Goal: Task Accomplishment & Management: Manage account settings

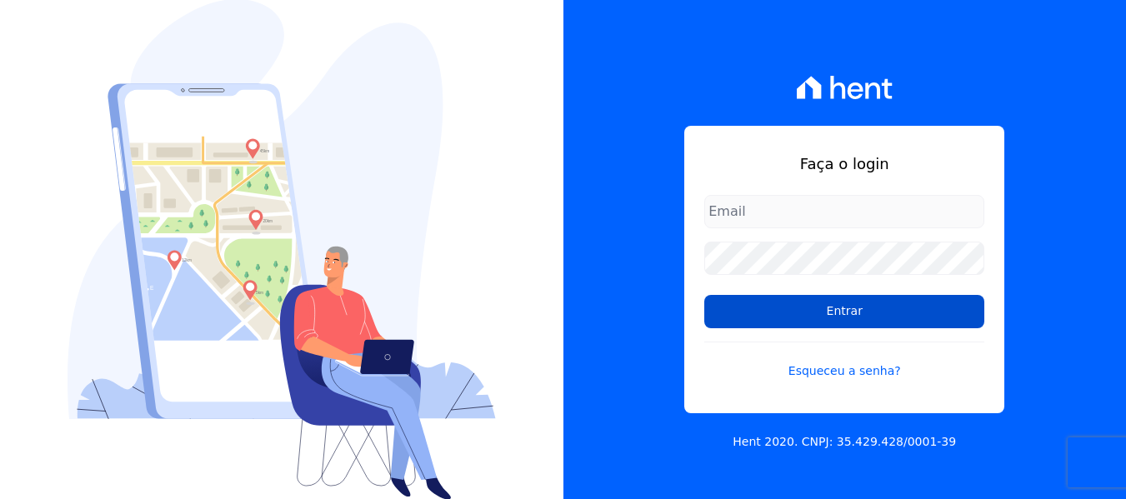
type input "[EMAIL_ADDRESS][DOMAIN_NAME]"
click at [717, 313] on input "Entrar" at bounding box center [844, 311] width 280 height 33
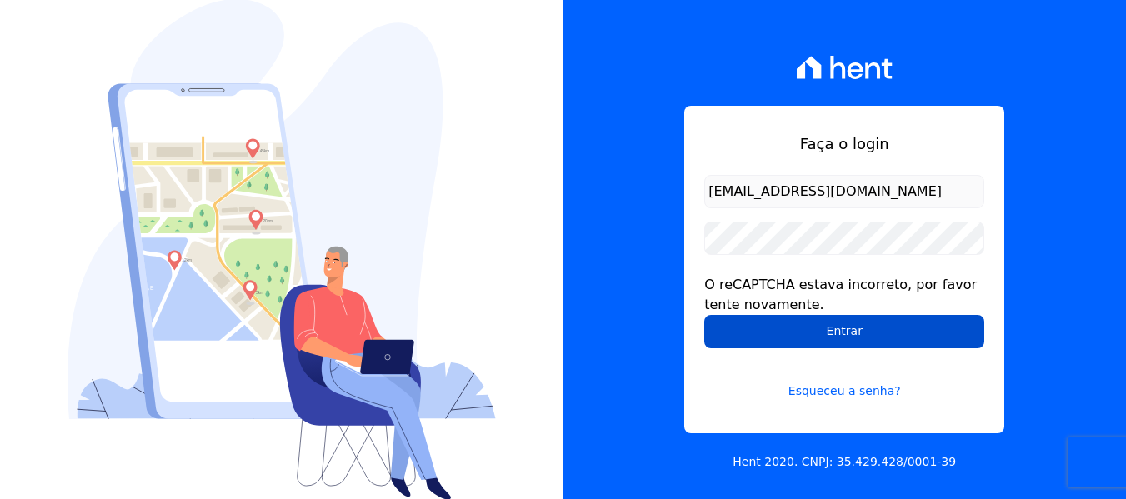
click at [882, 333] on input "Entrar" at bounding box center [844, 331] width 280 height 33
click at [768, 340] on input "Entrar" at bounding box center [844, 331] width 280 height 33
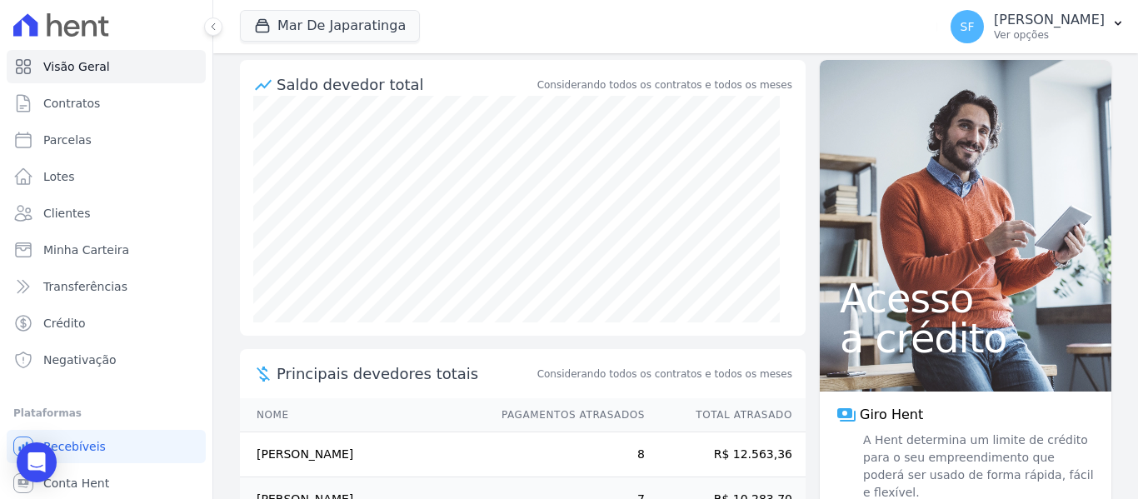
scroll to position [83, 0]
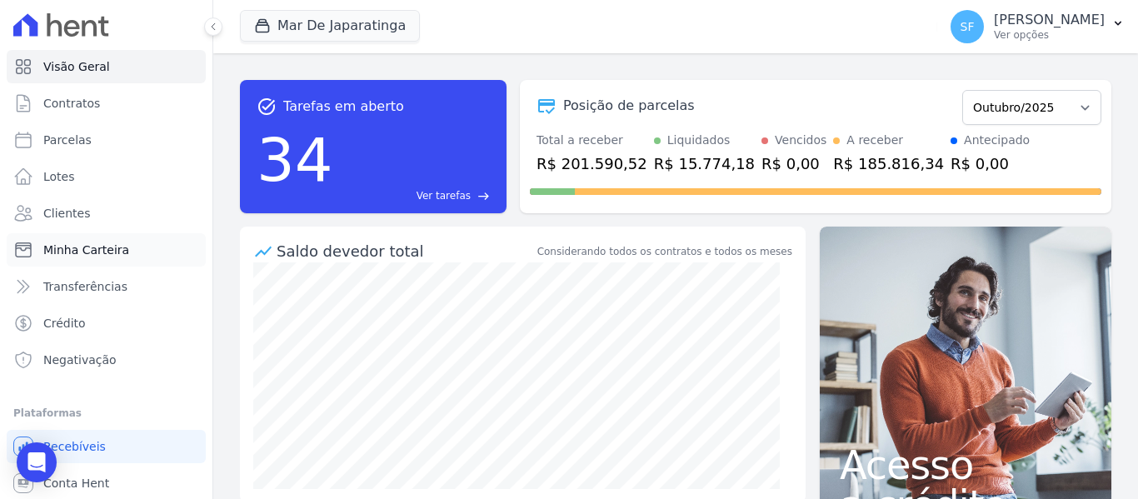
click at [83, 259] on link "Minha Carteira" at bounding box center [106, 249] width 199 height 33
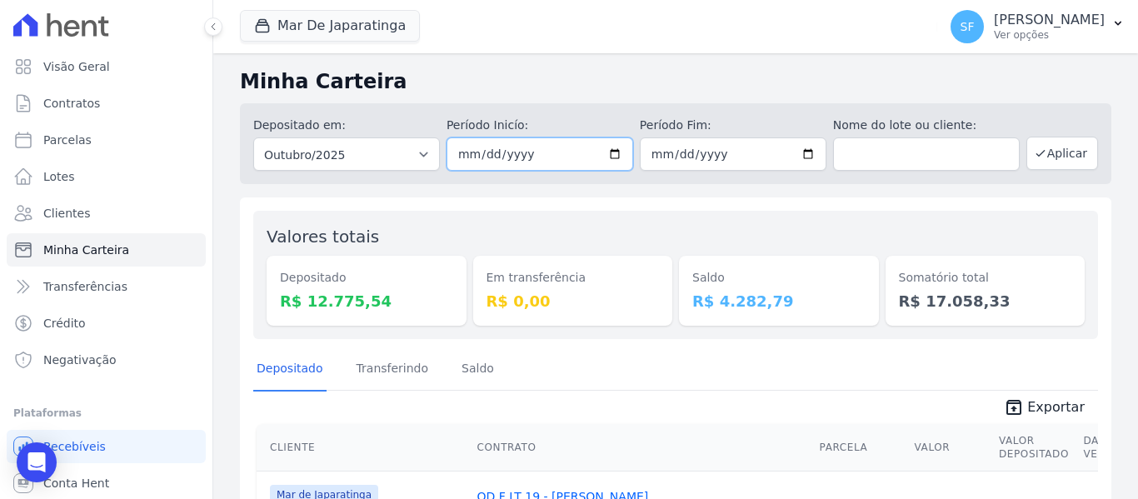
click at [606, 153] on input "[DATE]" at bounding box center [540, 154] width 187 height 33
type input "2025-09-29"
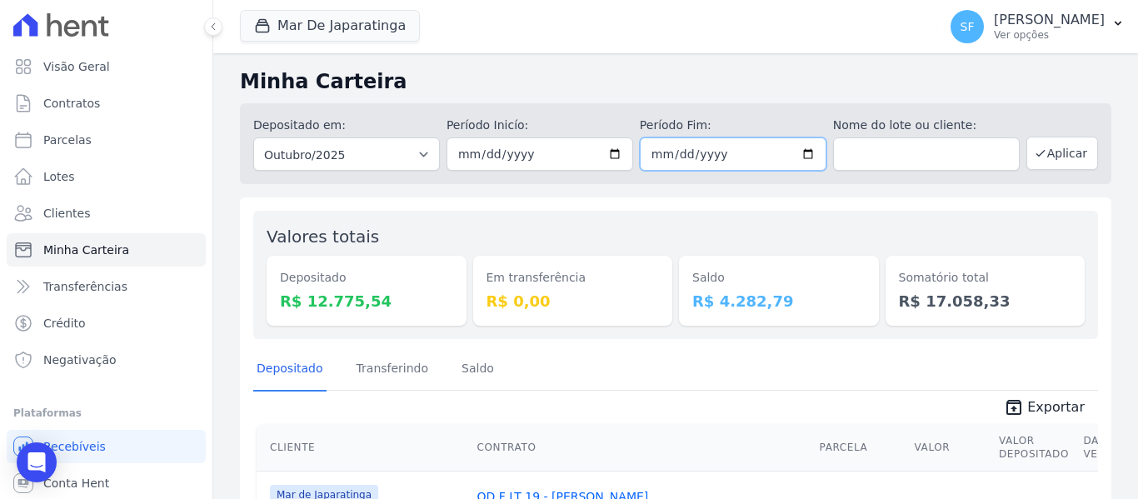
click at [807, 148] on input "[DATE]" at bounding box center [733, 154] width 187 height 33
type input "2025-09-29"
click at [1059, 163] on button "Aplicar" at bounding box center [1063, 153] width 72 height 33
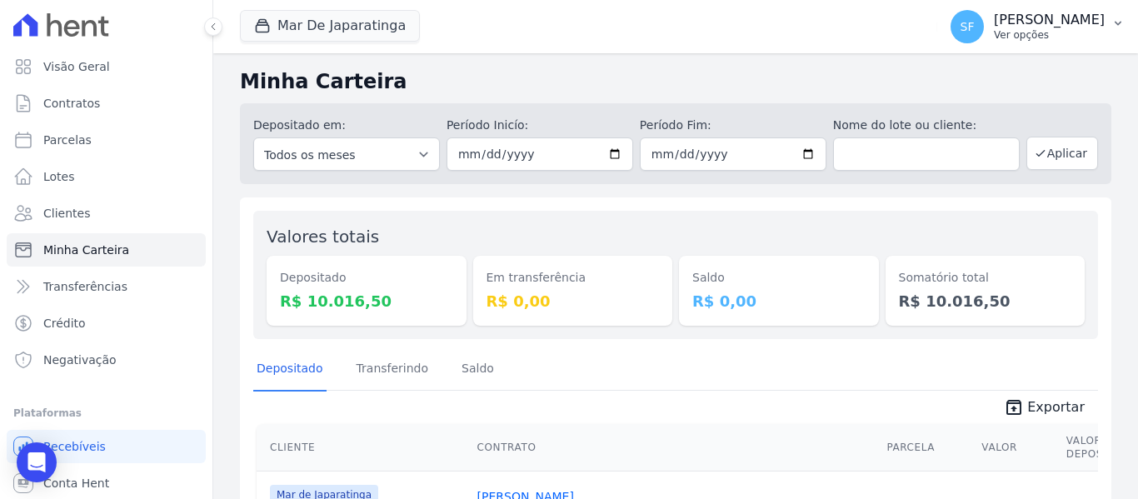
click at [1106, 33] on button "SF [PERSON_NAME] Ver opções" at bounding box center [1038, 26] width 201 height 47
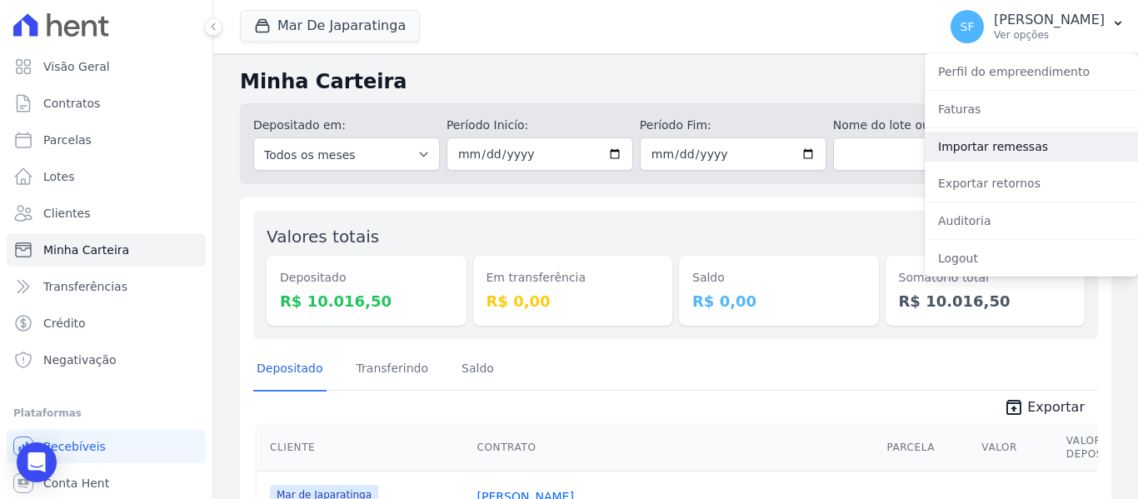
click at [1007, 138] on link "Importar remessas" at bounding box center [1031, 147] width 213 height 30
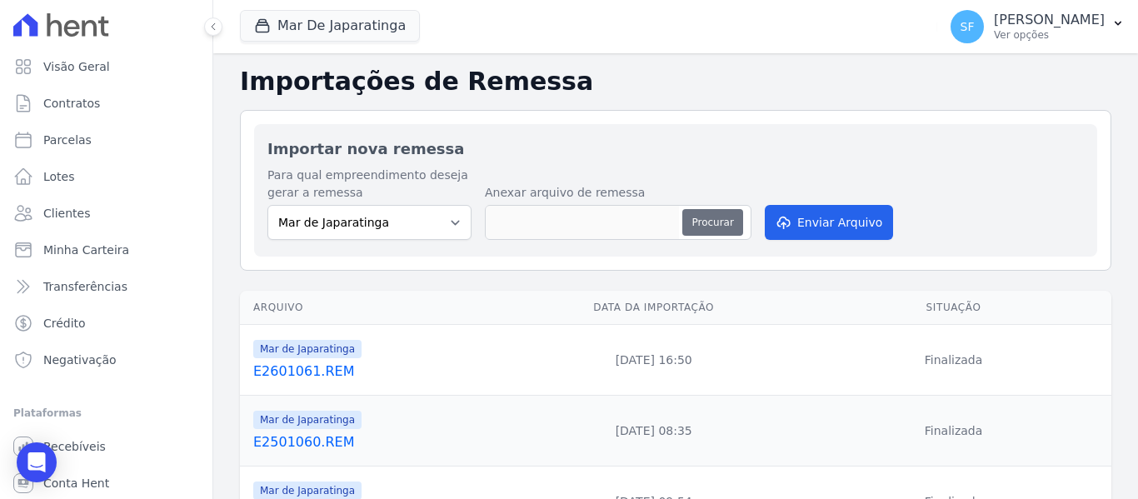
click at [703, 228] on button "Procurar" at bounding box center [713, 222] width 60 height 27
type input "E0201062.REM"
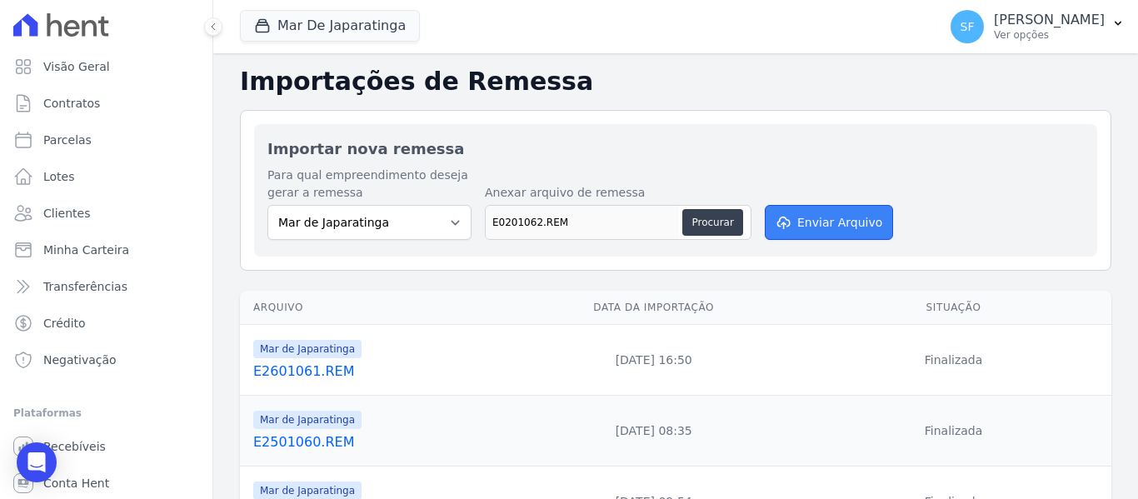
click at [851, 228] on button "Enviar Arquivo" at bounding box center [829, 222] width 128 height 35
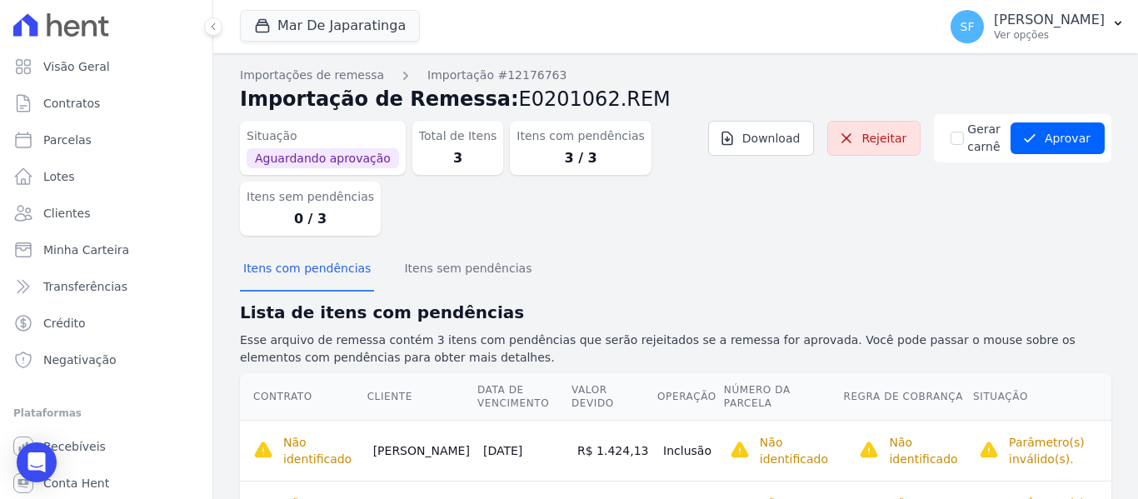
click at [878, 238] on div "Situação Aguardando aprovação Total de Itens 3 Itens com pendências 3 / 3 Itens…" at bounding box center [676, 181] width 872 height 135
click at [1036, 135] on button "Aprovar" at bounding box center [1058, 139] width 94 height 32
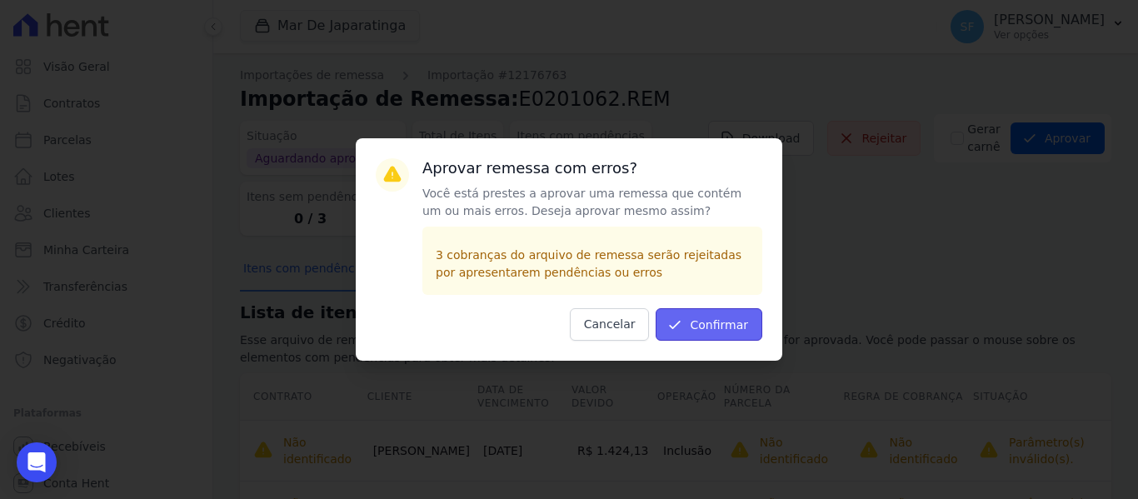
click at [728, 323] on button "Confirmar" at bounding box center [709, 324] width 107 height 33
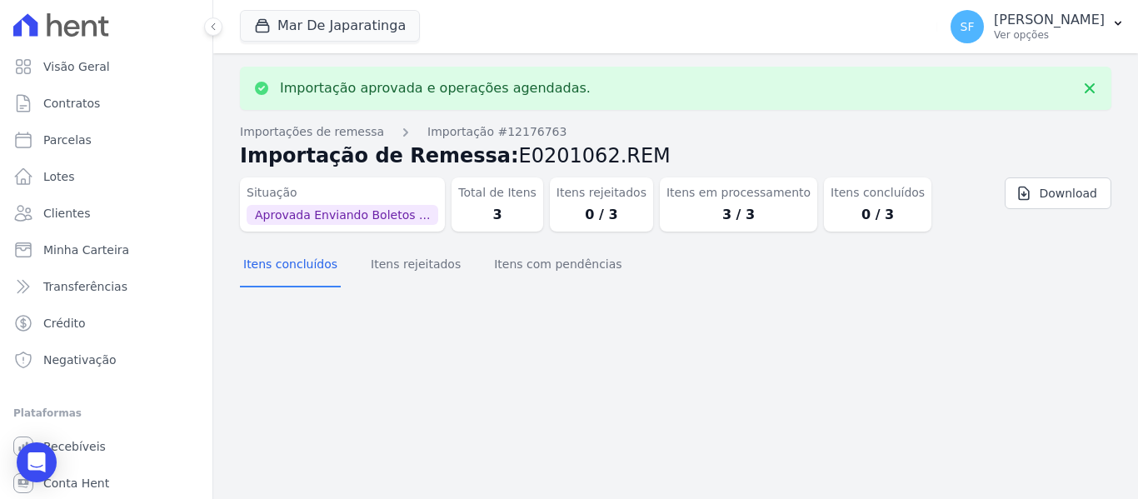
click at [728, 322] on div "Importação aprovada e operações agendadas. Importações de remessa Importação #1…" at bounding box center [675, 276] width 925 height 446
click at [106, 257] on span "Minha Carteira" at bounding box center [86, 250] width 86 height 17
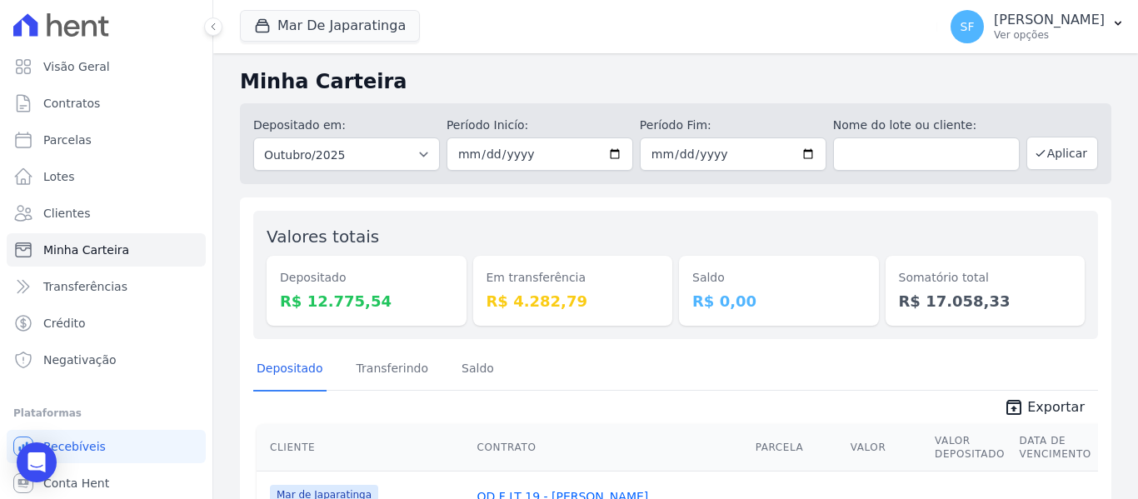
click at [568, 375] on div "Depositado Transferindo [GEOGRAPHIC_DATA]" at bounding box center [675, 369] width 845 height 41
click at [571, 375] on div "Depositado Transferindo [GEOGRAPHIC_DATA]" at bounding box center [675, 369] width 845 height 41
click at [575, 368] on div "Depositado Transferindo [GEOGRAPHIC_DATA]" at bounding box center [675, 369] width 845 height 41
click at [613, 153] on input "[DATE]" at bounding box center [540, 154] width 187 height 33
click at [670, 379] on div "Depositado Transferindo [GEOGRAPHIC_DATA]" at bounding box center [675, 369] width 845 height 41
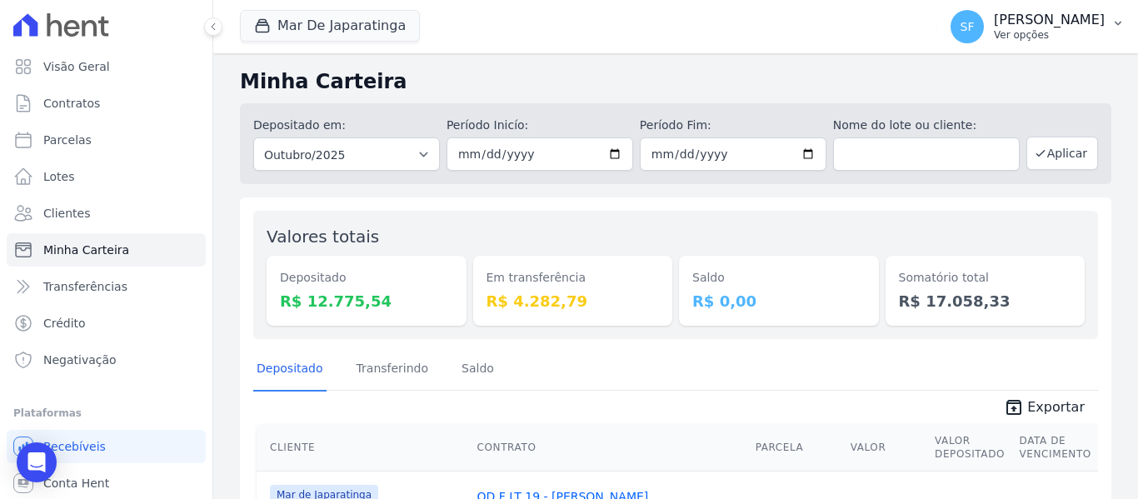
click at [1059, 36] on p "Ver opções" at bounding box center [1049, 34] width 111 height 13
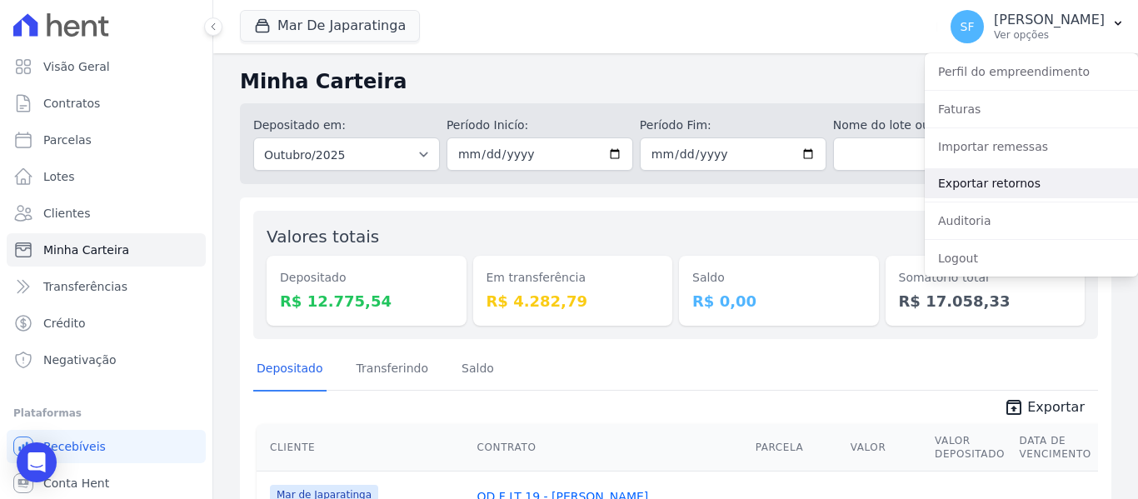
click at [983, 192] on link "Exportar retornos" at bounding box center [1031, 183] width 213 height 30
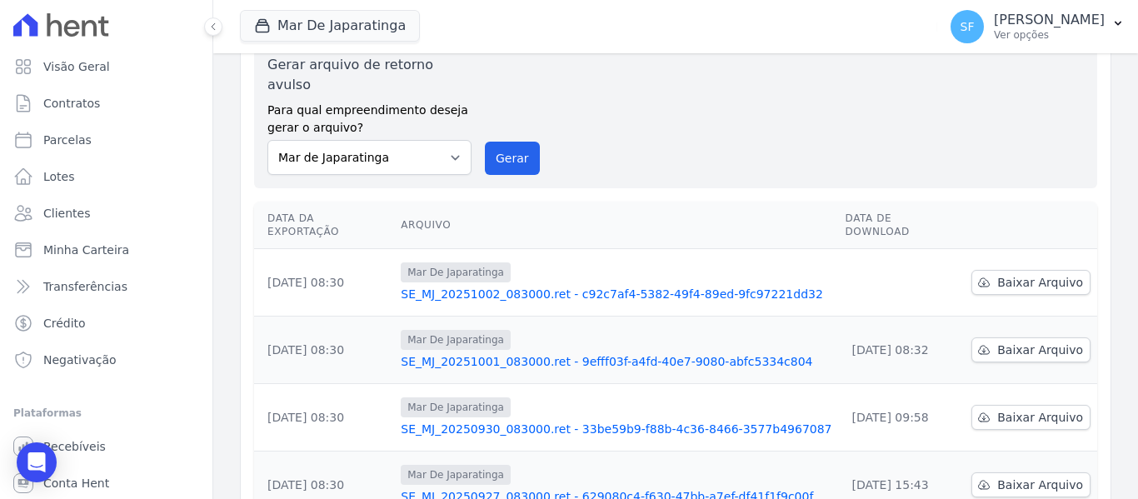
scroll to position [167, 0]
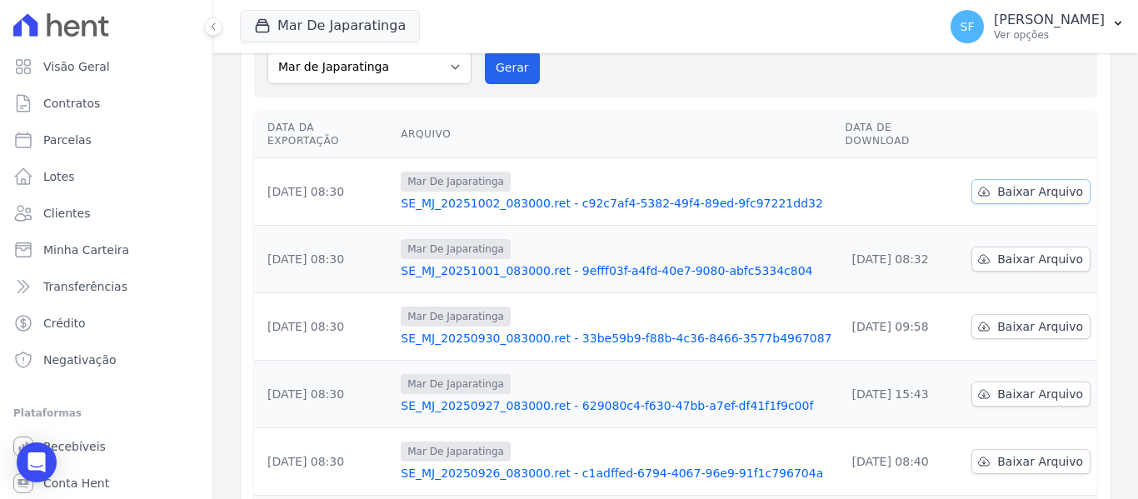
click at [1010, 183] on span "Baixar Arquivo" at bounding box center [1041, 191] width 86 height 17
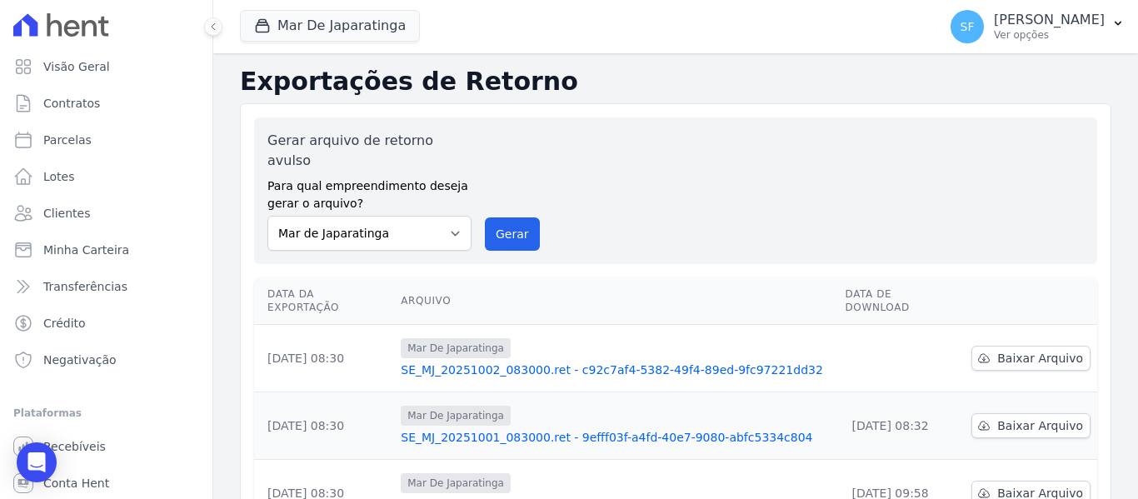
drag, startPoint x: 744, startPoint y: 148, endPoint x: 619, endPoint y: 48, distance: 160.1
click at [742, 147] on div "Gerar arquivo de retorno avulso Para qual empreendimento deseja gerar o arquivo…" at bounding box center [676, 191] width 817 height 120
click at [1006, 350] on span "Baixar Arquivo" at bounding box center [1041, 358] width 86 height 17
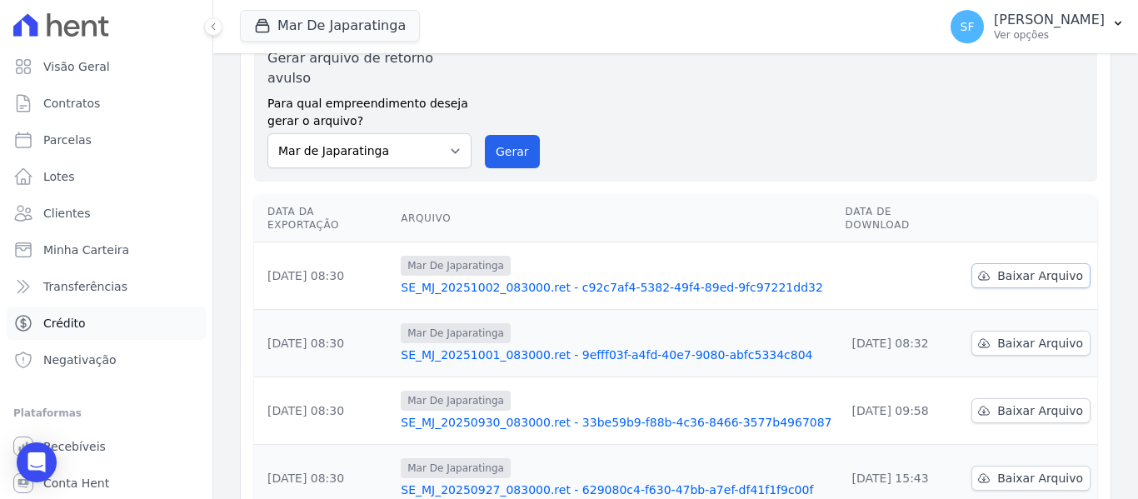
scroll to position [83, 0]
click at [114, 260] on link "Minha Carteira" at bounding box center [106, 249] width 199 height 33
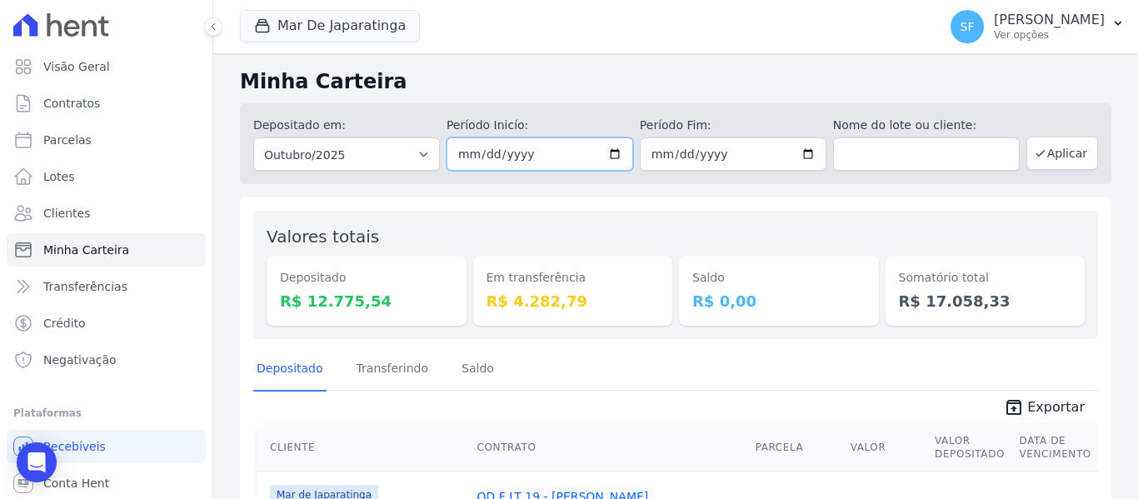
click at [608, 156] on input "[DATE]" at bounding box center [540, 154] width 187 height 33
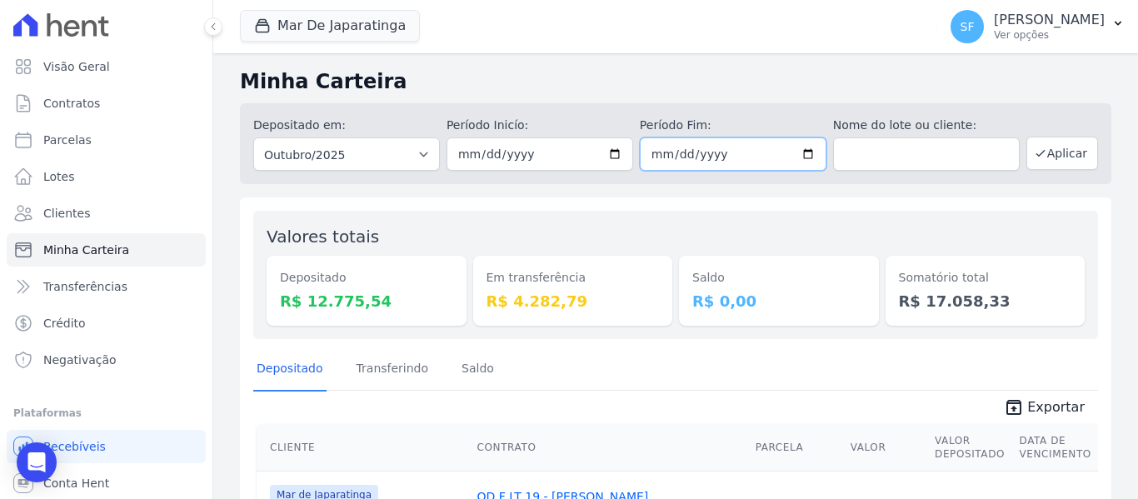
click at [807, 148] on input "[DATE]" at bounding box center [733, 154] width 187 height 33
type input "[DATE]"
click at [1037, 151] on icon "button" at bounding box center [1040, 153] width 13 height 13
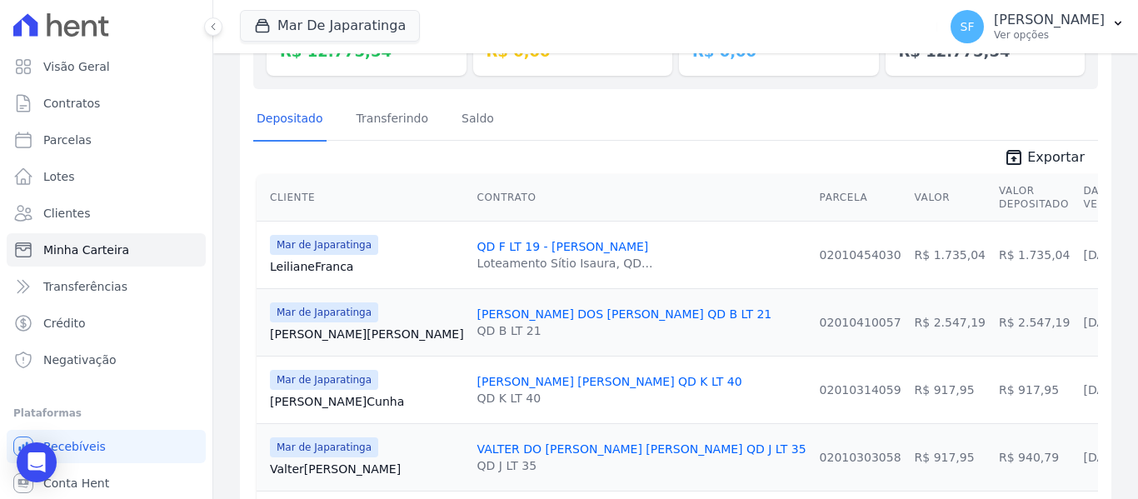
scroll to position [167, 0]
